Goal: Check status: Check status

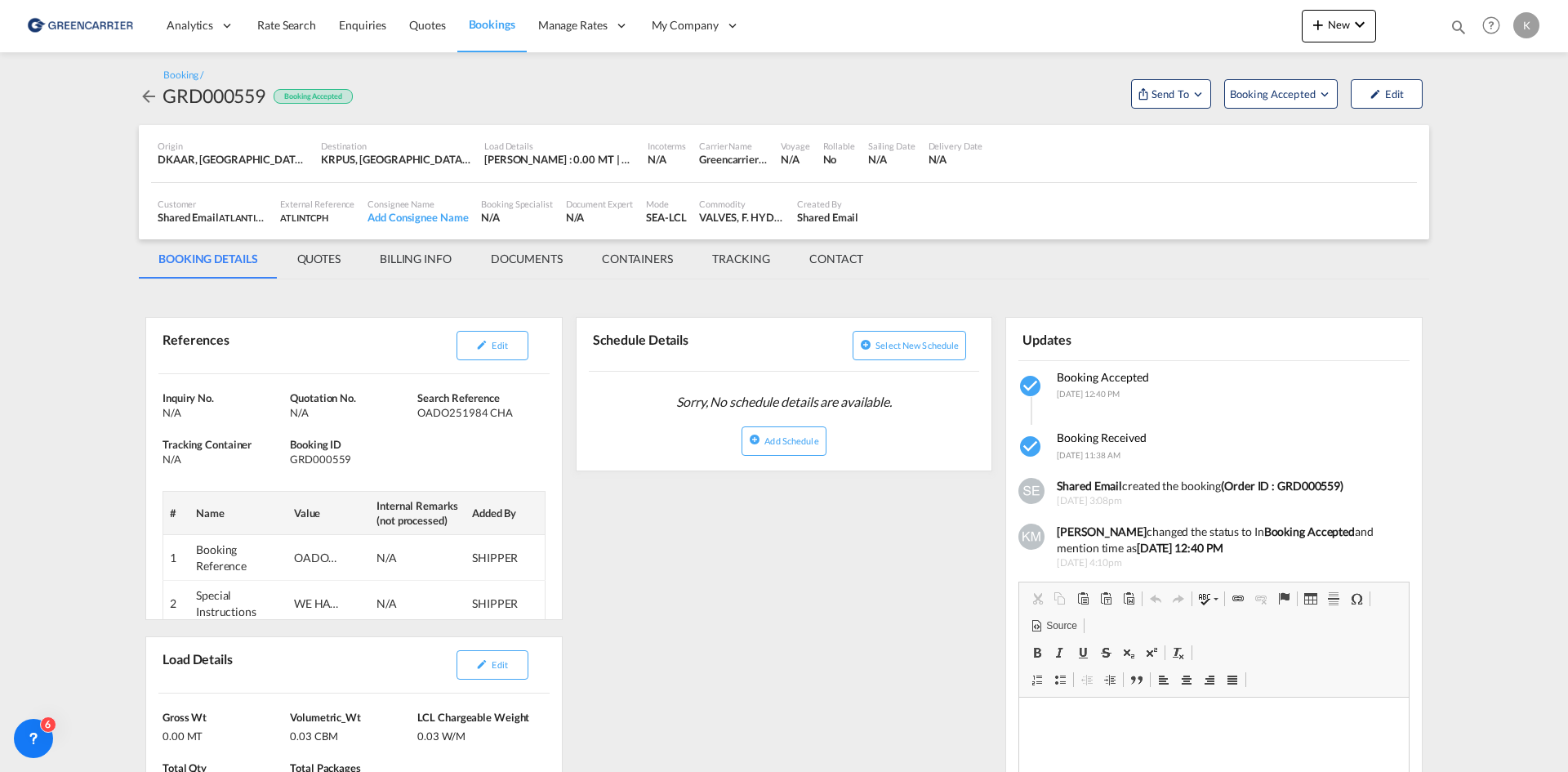
click at [153, 91] on md-icon "icon-arrow-left" at bounding box center [148, 96] width 19 height 19
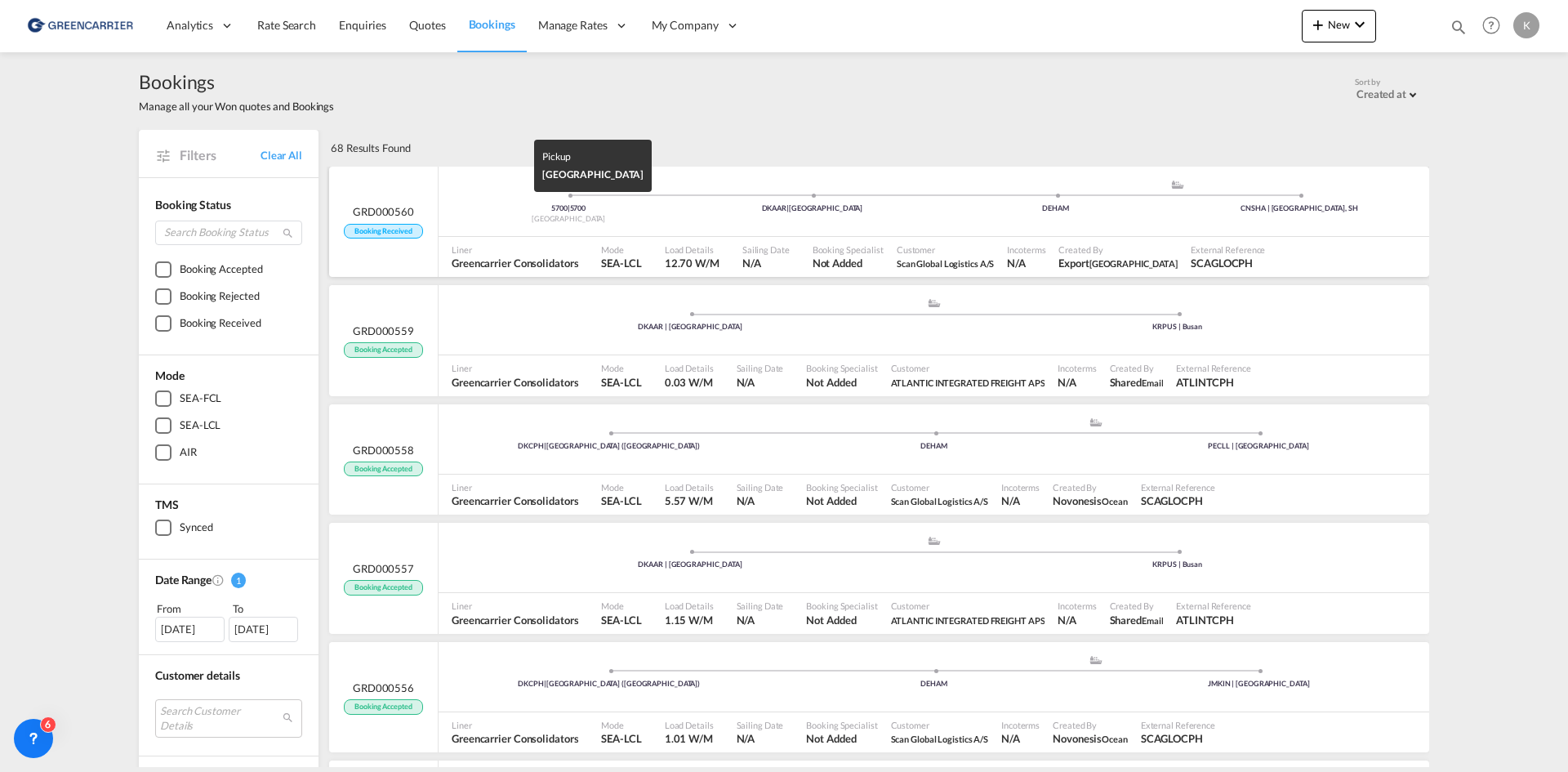
click at [561, 221] on div "[GEOGRAPHIC_DATA]" at bounding box center [568, 219] width 244 height 11
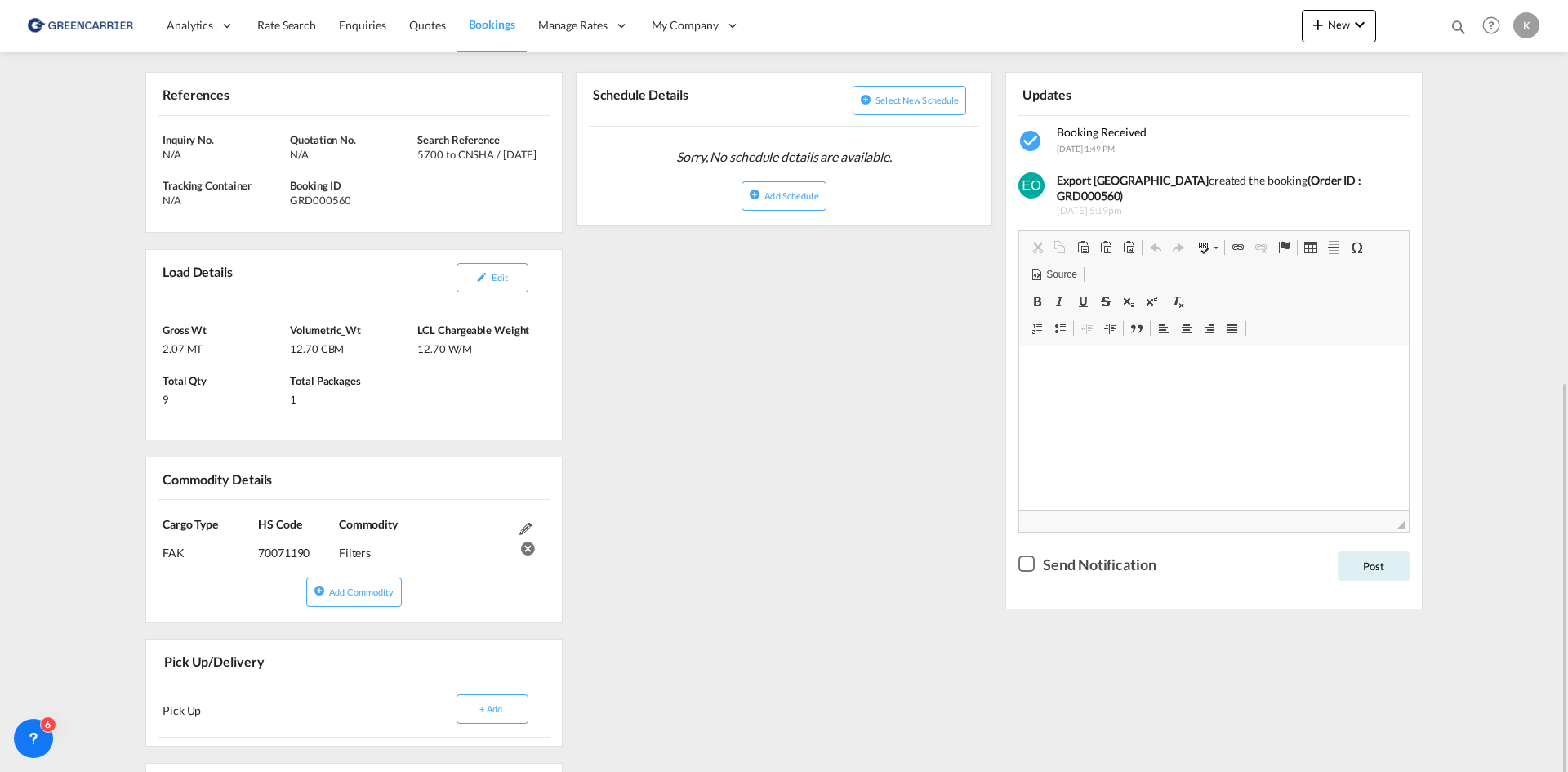
scroll to position [571, 0]
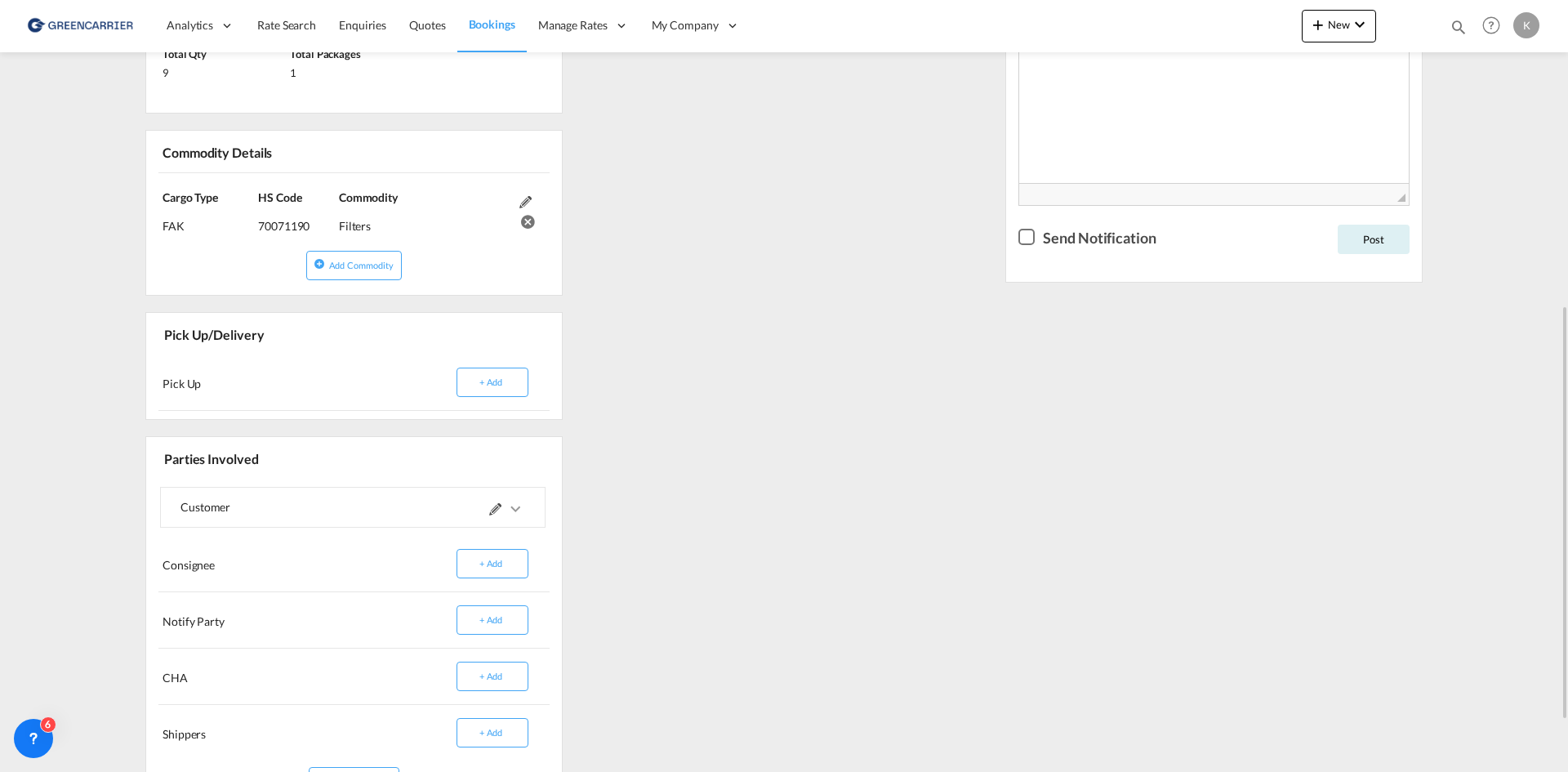
click at [529, 505] on md-expansion-panel-collapsed "Customer" at bounding box center [352, 506] width 384 height 39
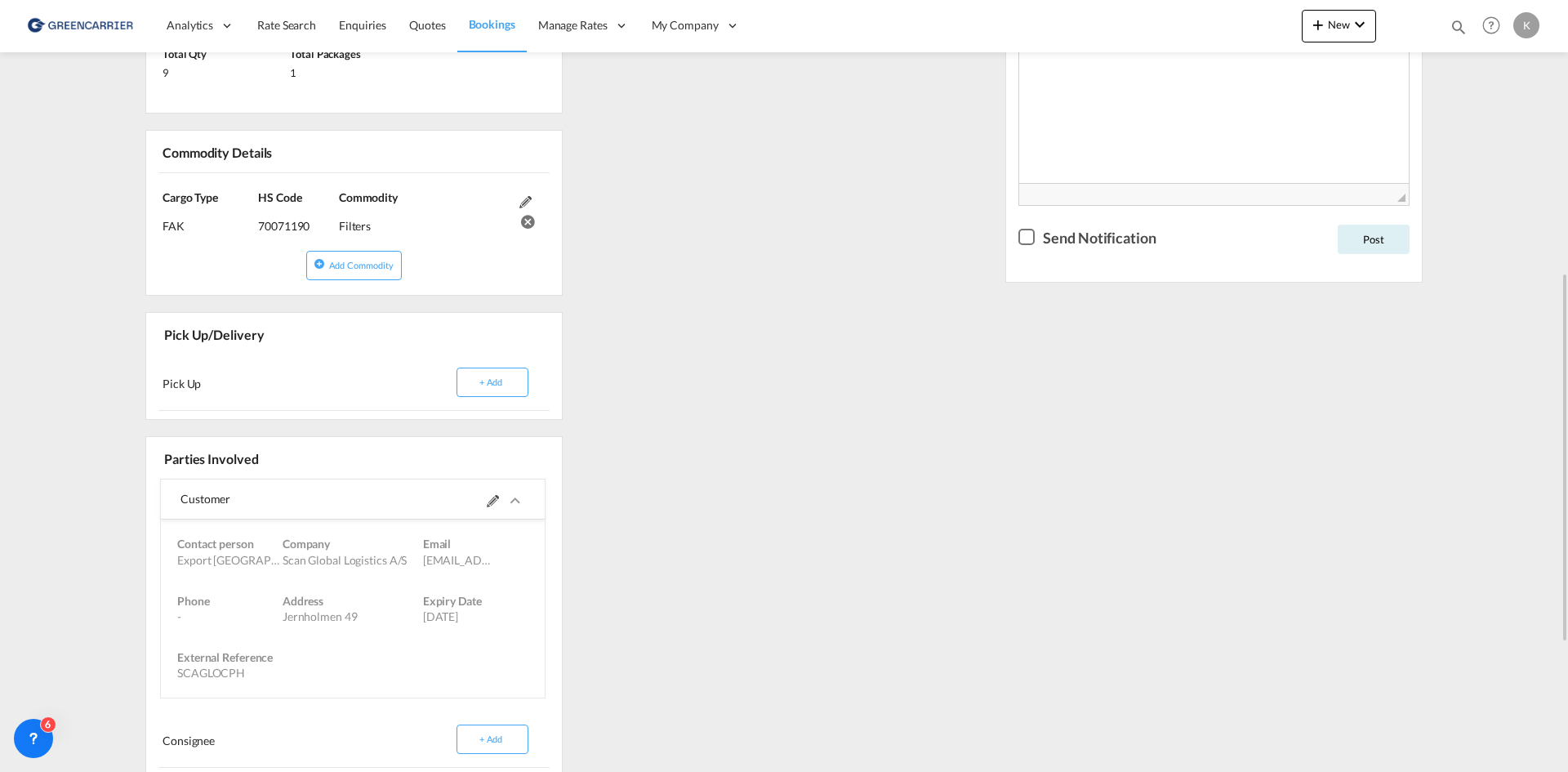
click at [528, 505] on div "Customer" at bounding box center [352, 499] width 384 height 40
click at [512, 384] on button "+ Add" at bounding box center [492, 382] width 72 height 29
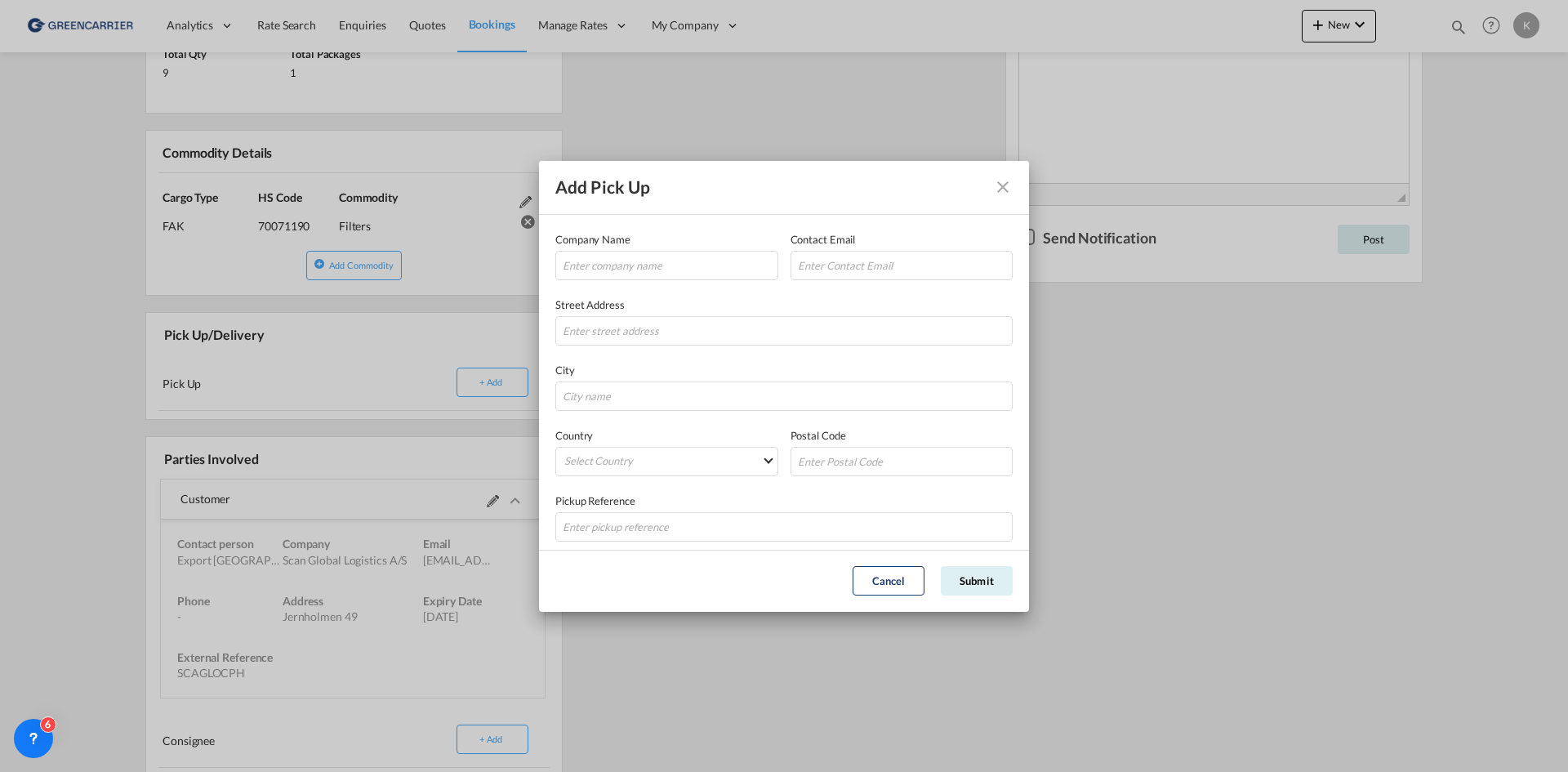
click at [989, 185] on button "Company NameContact EmailStreet ..." at bounding box center [1003, 187] width 33 height 33
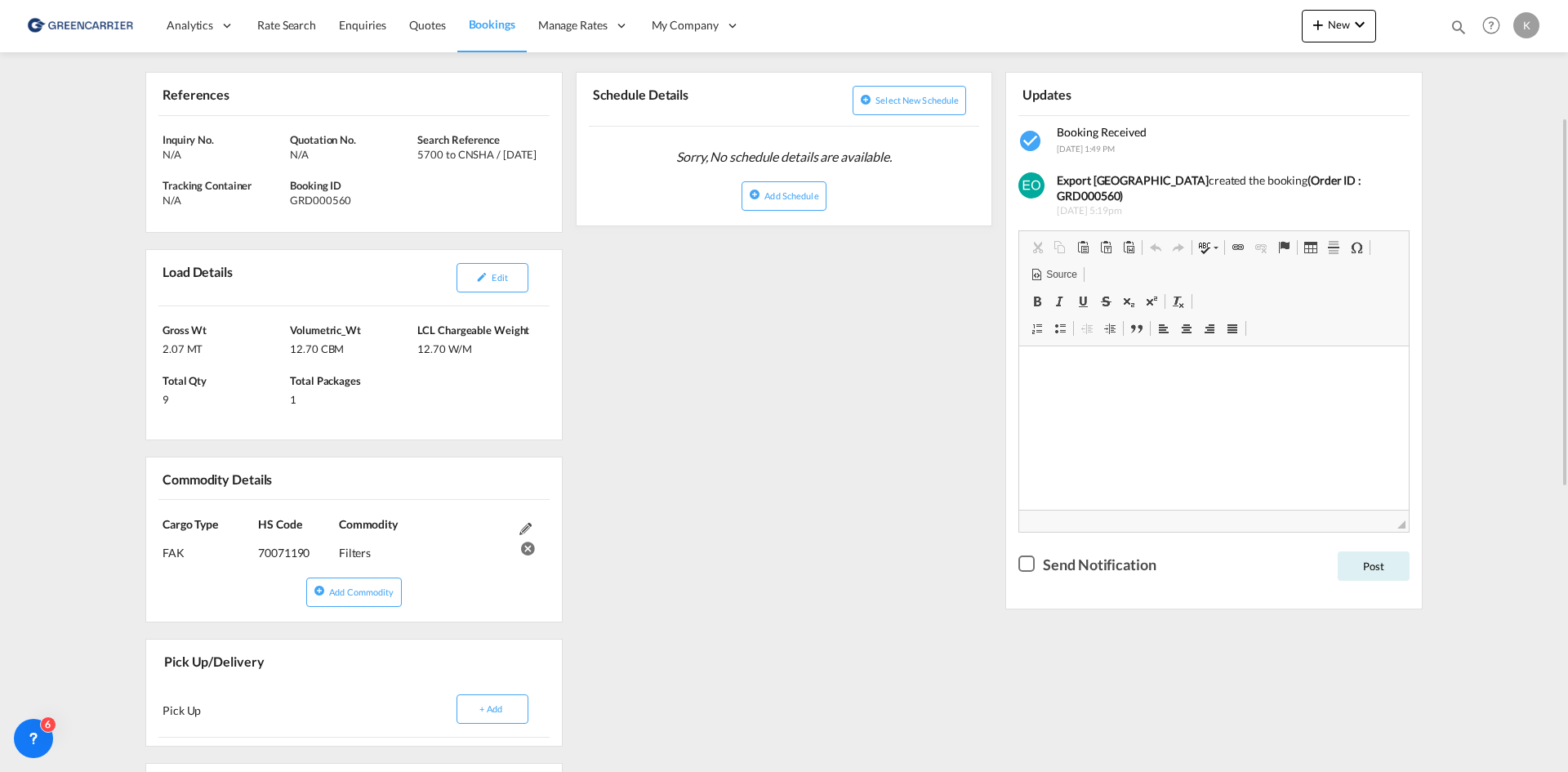
scroll to position [163, 0]
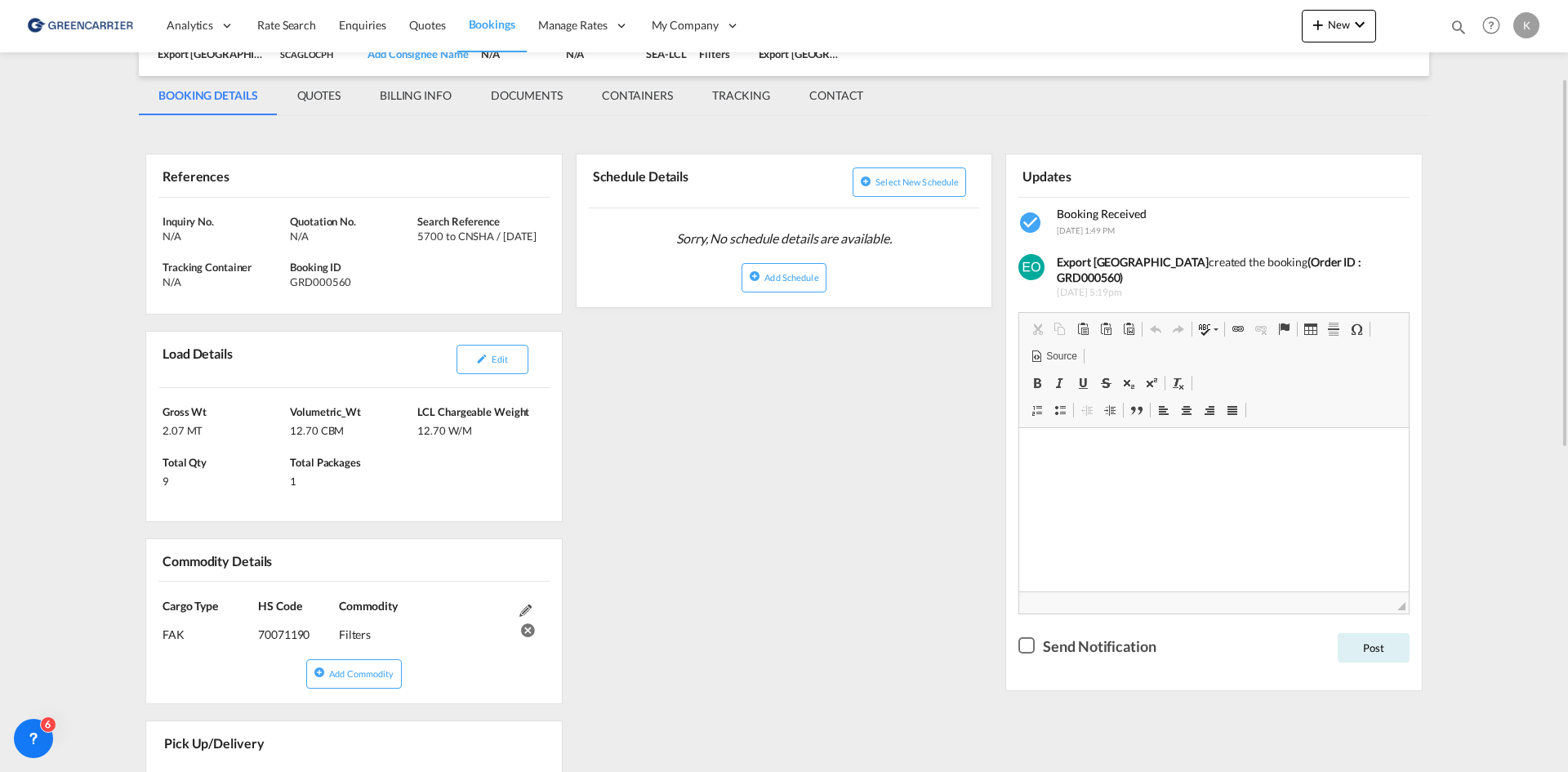
click at [532, 353] on form "Edit" at bounding box center [492, 360] width 89 height 29
click at [499, 361] on span "Edit" at bounding box center [499, 359] width 16 height 11
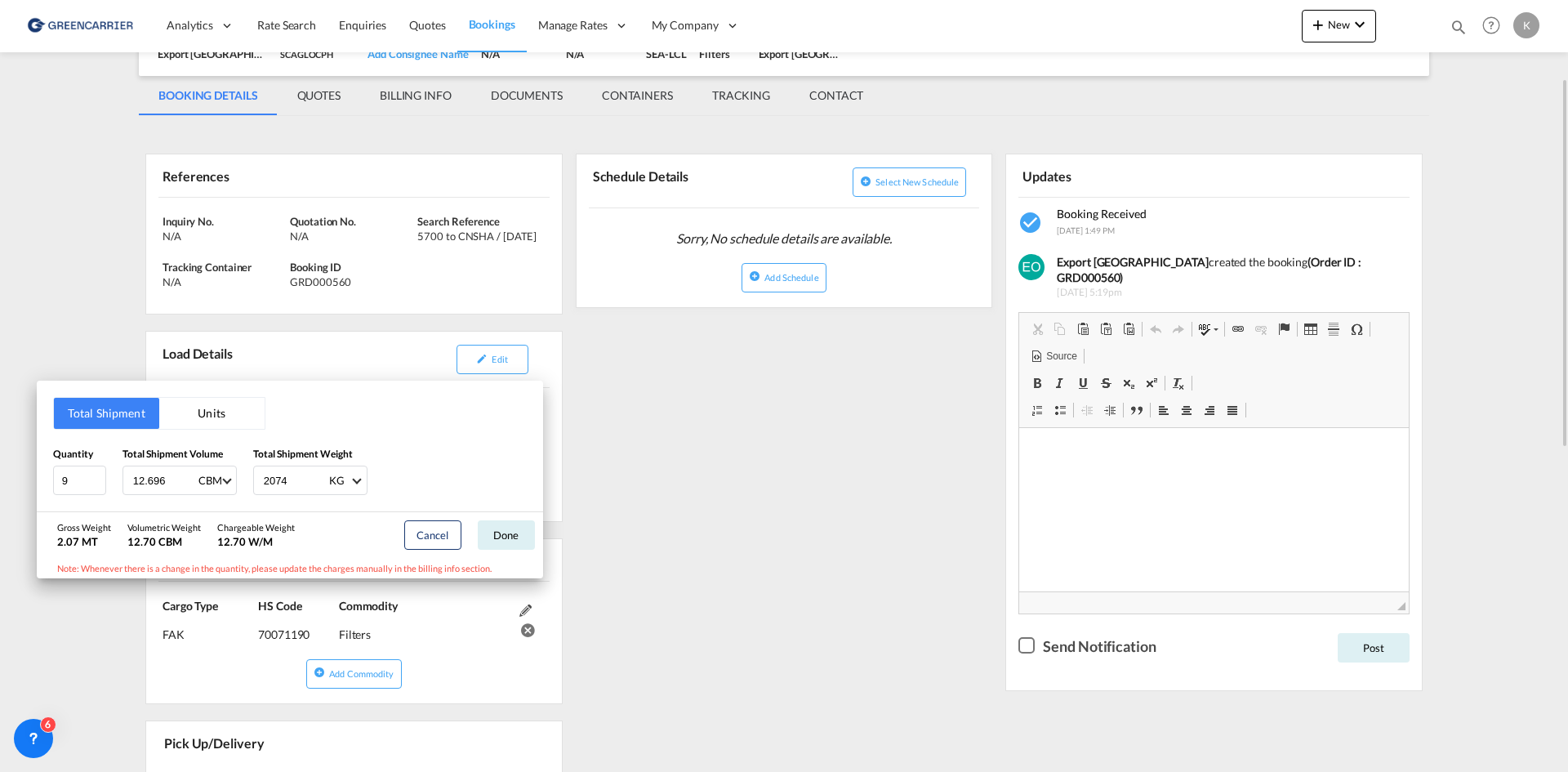
drag, startPoint x: 806, startPoint y: 397, endPoint x: 814, endPoint y: 400, distance: 8.5
click at [809, 401] on div "Total Shipment Units Quantity 9 Total Shipment Volume 12.696 CBM CBM CFT Total …" at bounding box center [784, 386] width 1568 height 772
